Goal: Information Seeking & Learning: Learn about a topic

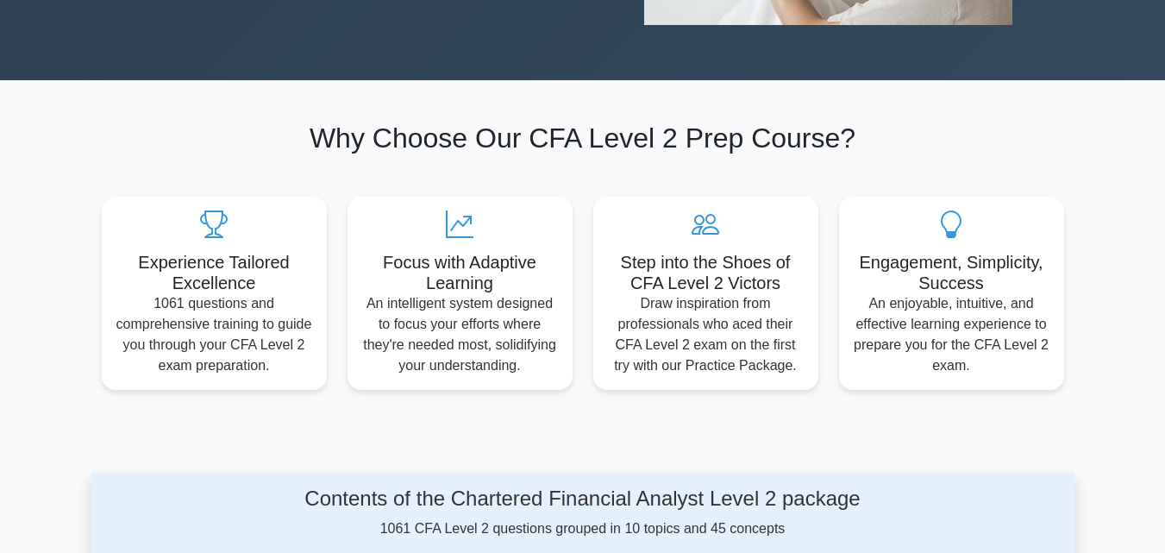
scroll to position [430, 0]
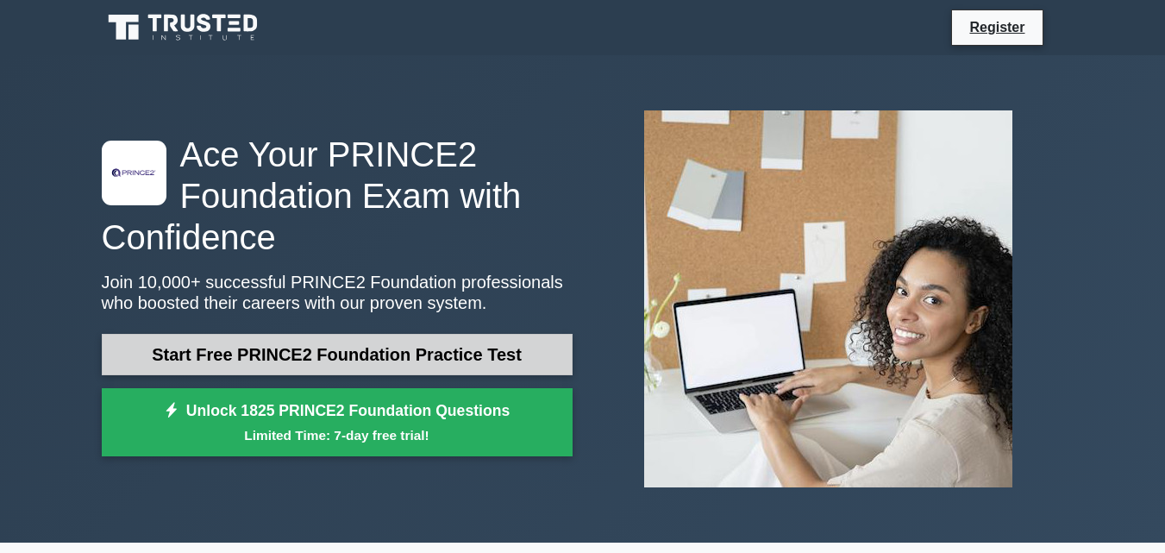
click at [498, 365] on link "Start Free PRINCE2 Foundation Practice Test" at bounding box center [337, 354] width 471 height 41
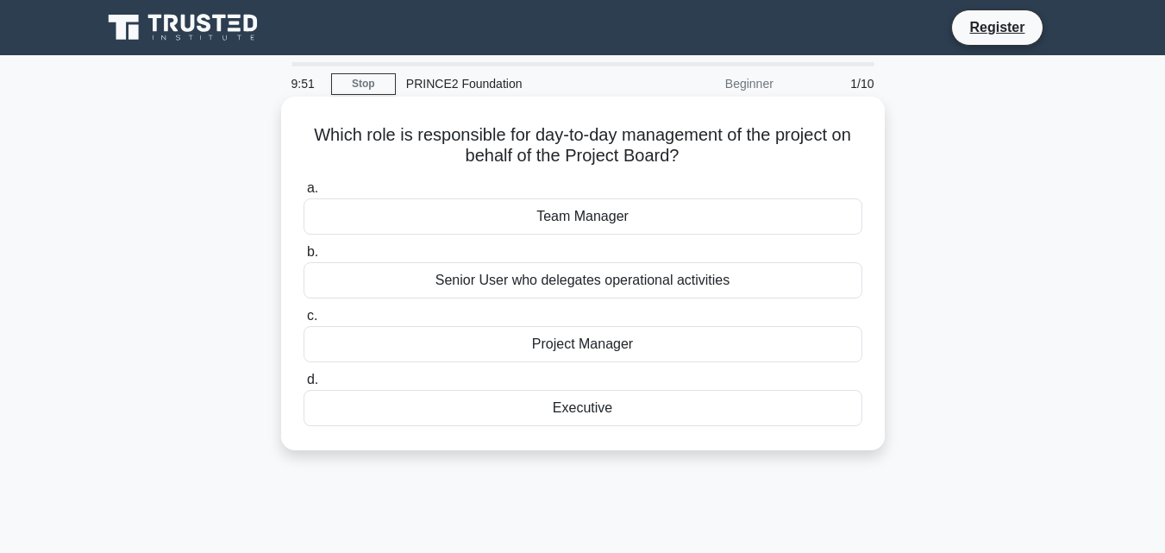
click at [593, 342] on div "Project Manager" at bounding box center [583, 344] width 559 height 36
click at [304, 322] on input "c. Project Manager" at bounding box center [304, 316] width 0 height 11
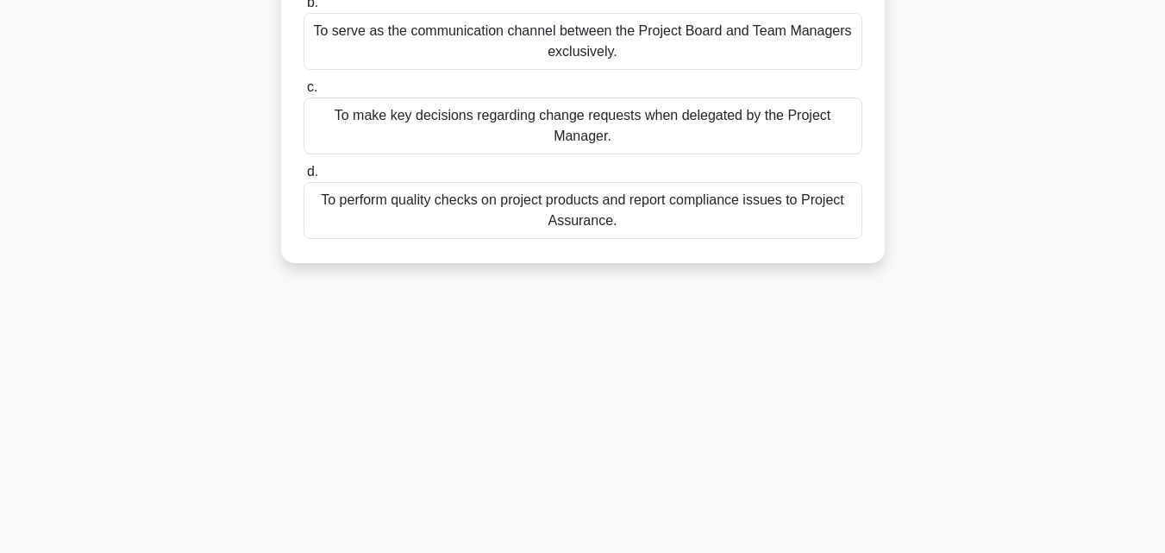
scroll to position [21, 0]
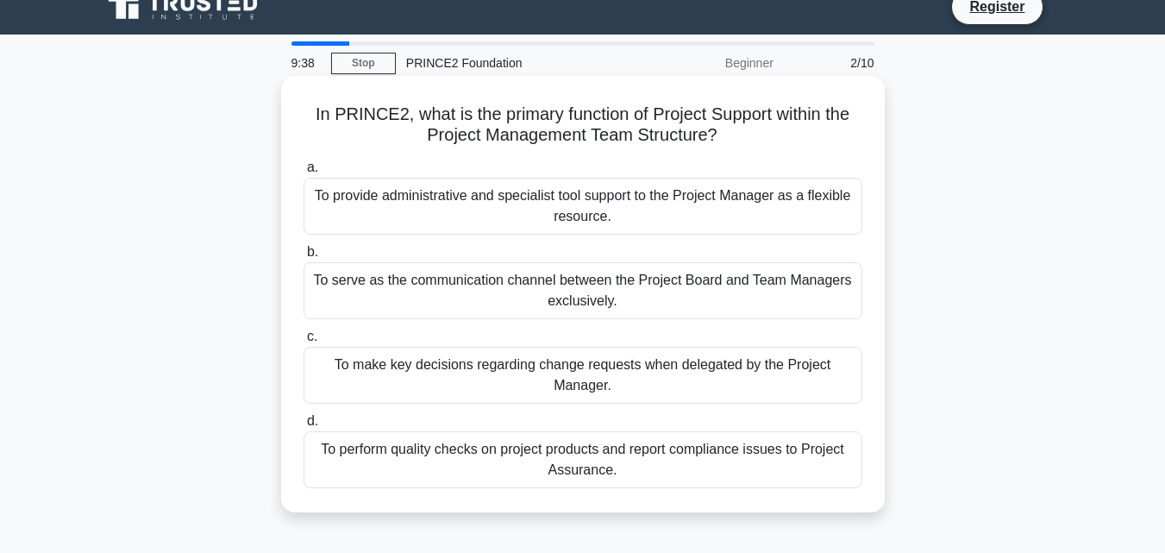
click at [568, 215] on div "To provide administrative and specialist tool support to the Project Manager as…" at bounding box center [583, 206] width 559 height 57
click at [304, 173] on input "a. To provide administrative and specialist tool support to the Project Manager…" at bounding box center [304, 167] width 0 height 11
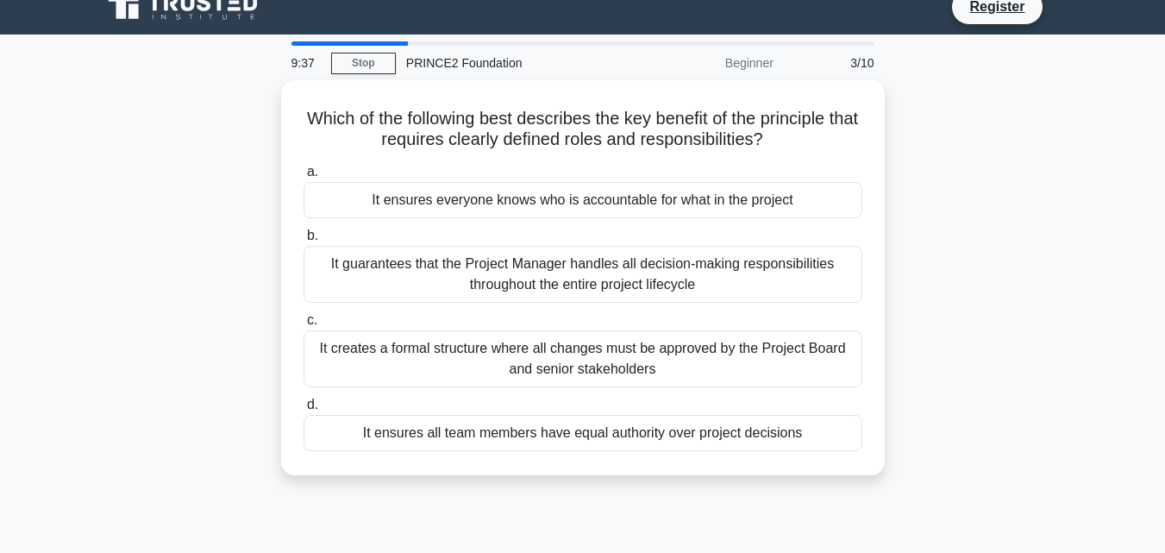
scroll to position [0, 0]
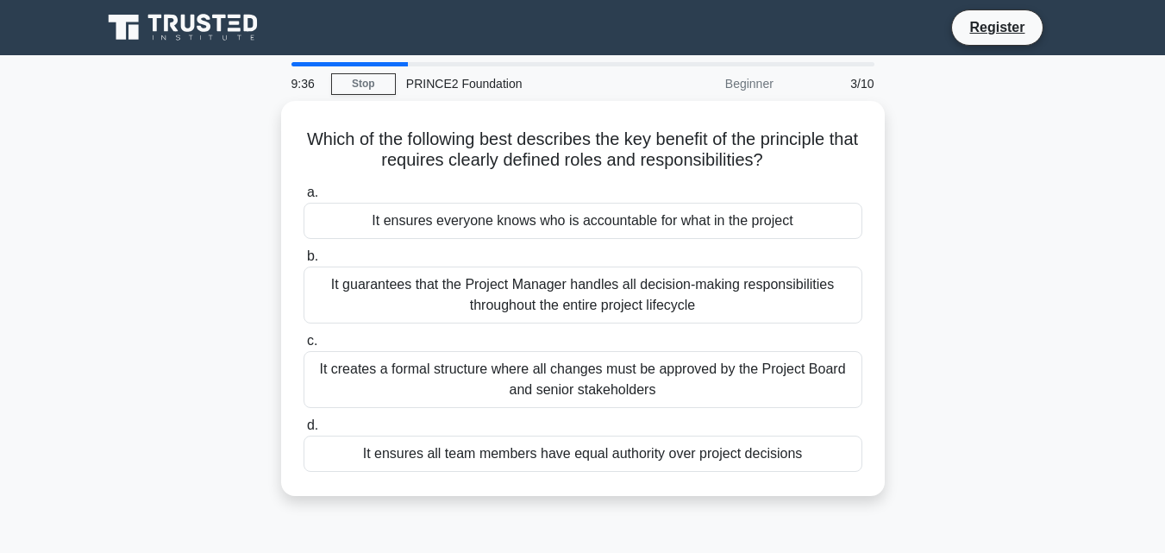
click at [568, 215] on div "It ensures everyone knows who is accountable for what in the project" at bounding box center [583, 221] width 559 height 36
click at [304, 198] on input "a. It ensures everyone knows who is accountable for what in the project" at bounding box center [304, 192] width 0 height 11
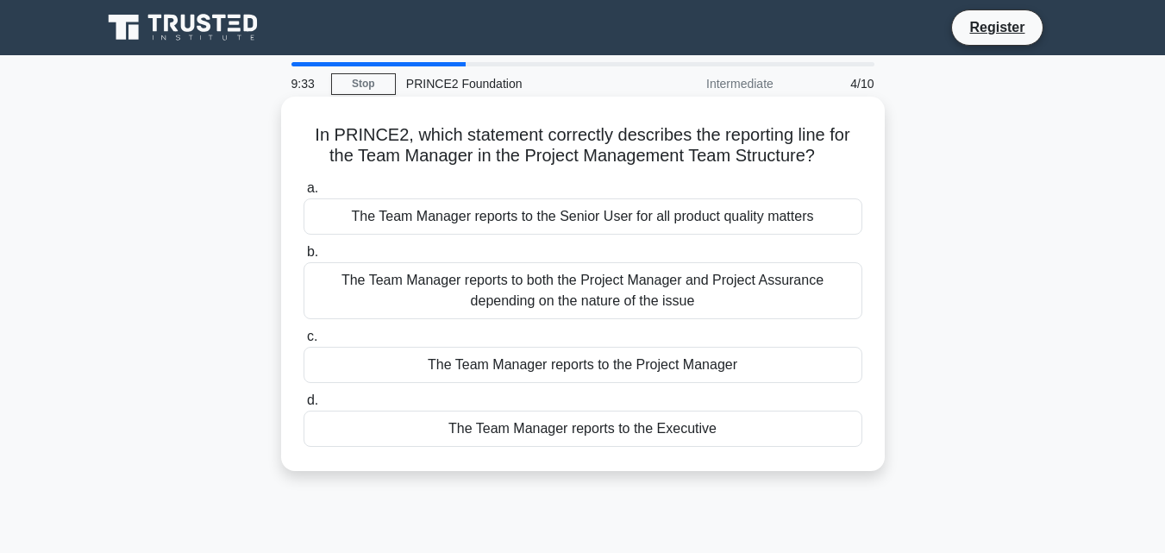
click at [558, 290] on div "The Team Manager reports to both the Project Manager and Project Assurance depe…" at bounding box center [583, 290] width 559 height 57
click at [304, 258] on input "b. The Team Manager reports to both the Project Manager and Project Assurance d…" at bounding box center [304, 252] width 0 height 11
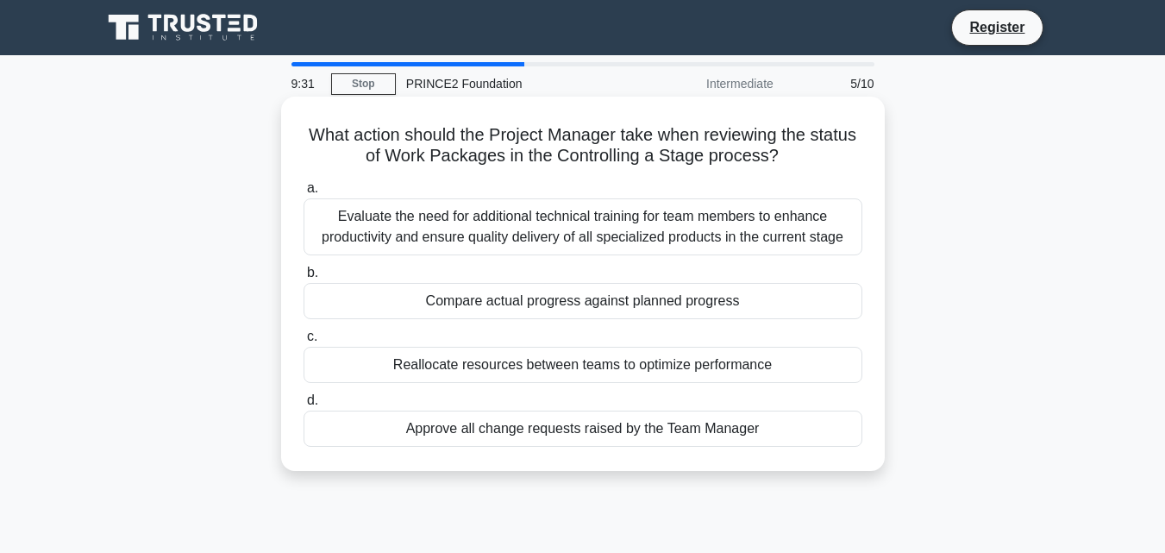
click at [556, 367] on div "Reallocate resources between teams to optimize performance" at bounding box center [583, 365] width 559 height 36
click at [304, 342] on input "c. Reallocate resources between teams to optimize performance" at bounding box center [304, 336] width 0 height 11
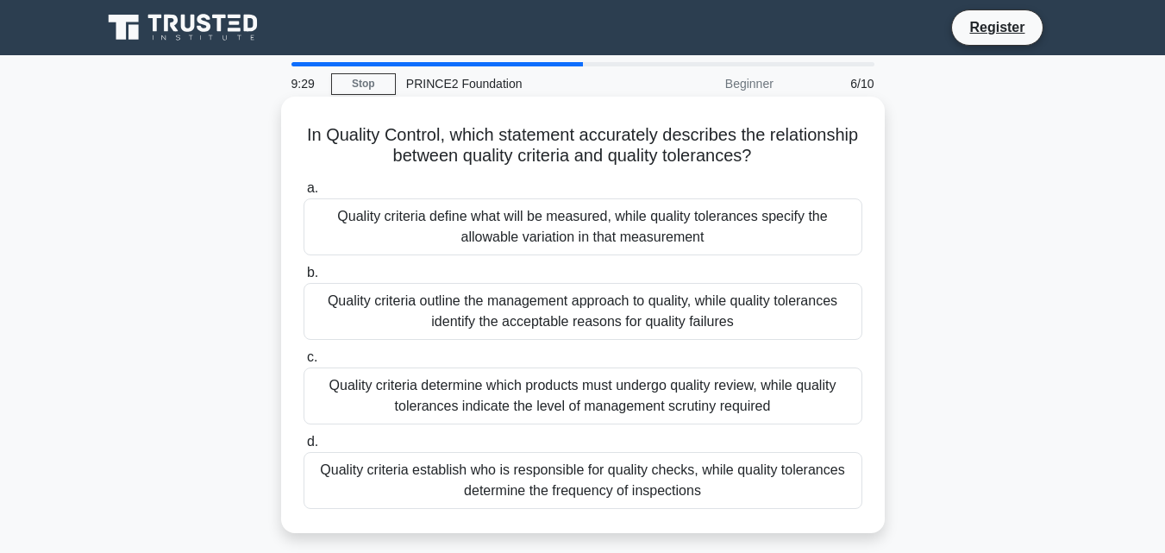
click at [557, 327] on div "Quality criteria outline the management approach to quality, while quality tole…" at bounding box center [583, 311] width 559 height 57
click at [304, 279] on input "b. Quality criteria outline the management approach to quality, while quality t…" at bounding box center [304, 272] width 0 height 11
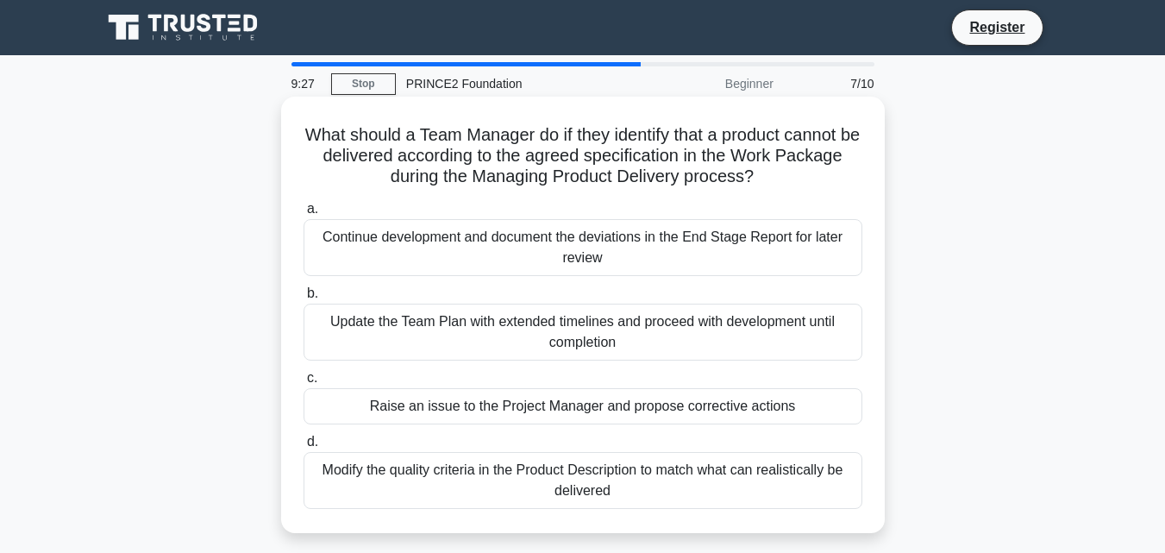
click at [557, 339] on div "Update the Team Plan with extended timelines and proceed with development until…" at bounding box center [583, 332] width 559 height 57
click at [304, 299] on input "b. Update the Team Plan with extended timelines and proceed with development un…" at bounding box center [304, 293] width 0 height 11
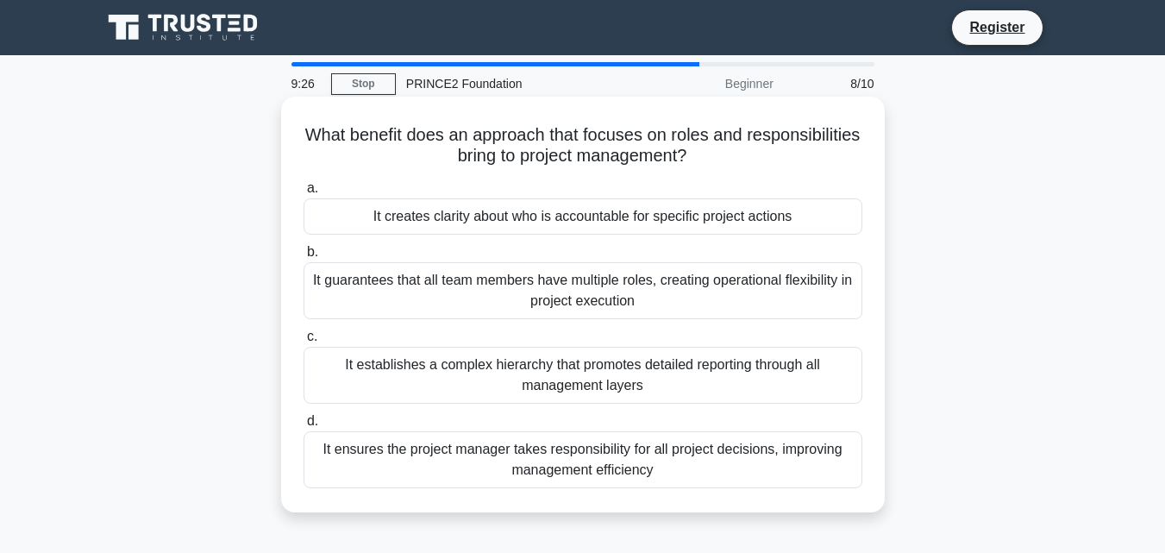
click at [552, 367] on div "It establishes a complex hierarchy that promotes detailed reporting through all…" at bounding box center [583, 375] width 559 height 57
click at [304, 342] on input "c. It establishes a complex hierarchy that promotes detailed reporting through …" at bounding box center [304, 336] width 0 height 11
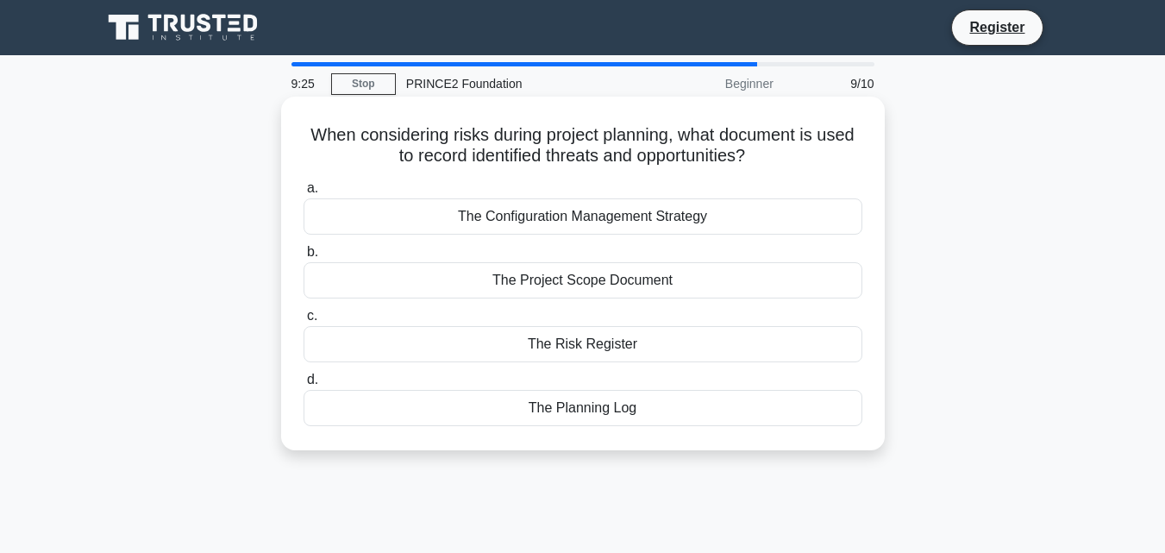
click at [563, 332] on div "The Risk Register" at bounding box center [583, 344] width 559 height 36
click at [304, 322] on input "c. The Risk Register" at bounding box center [304, 316] width 0 height 11
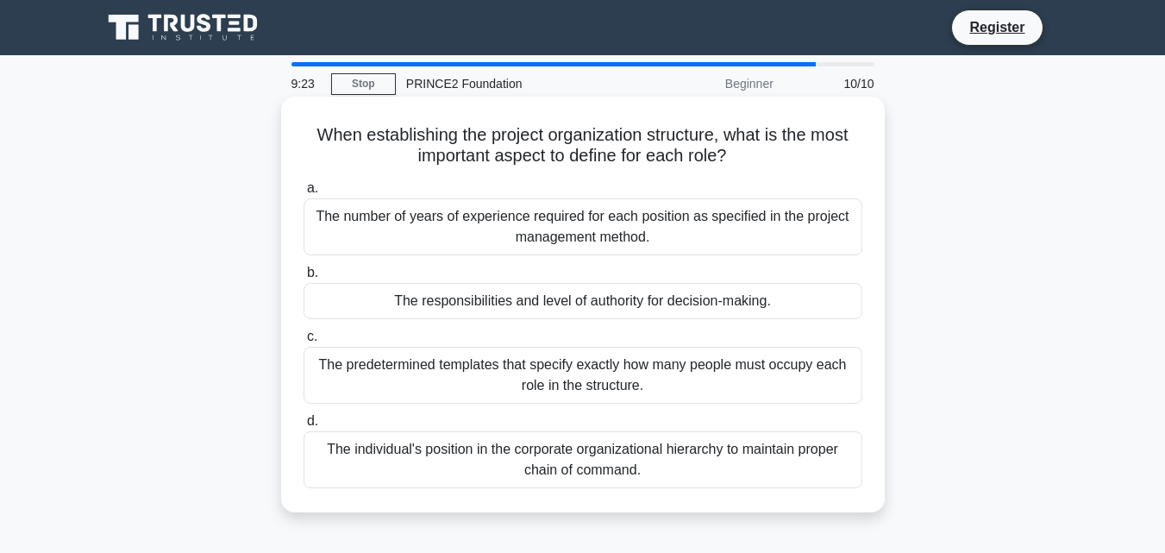
click at [561, 231] on div "The number of years of experience required for each position as specified in th…" at bounding box center [583, 226] width 559 height 57
click at [304, 194] on input "a. The number of years of experience required for each position as specified in…" at bounding box center [304, 188] width 0 height 11
